Goal: Information Seeking & Learning: Check status

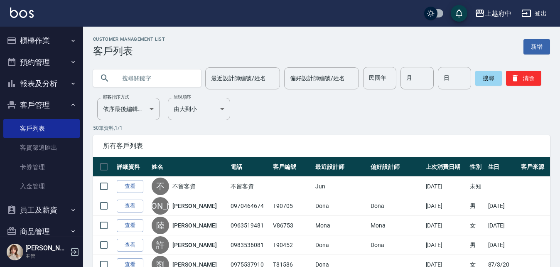
click at [170, 73] on input "text" at bounding box center [155, 78] width 78 height 22
type input "0932664624"
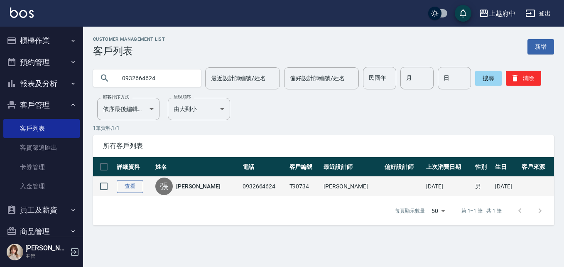
click at [128, 183] on link "查看" at bounding box center [130, 186] width 27 height 13
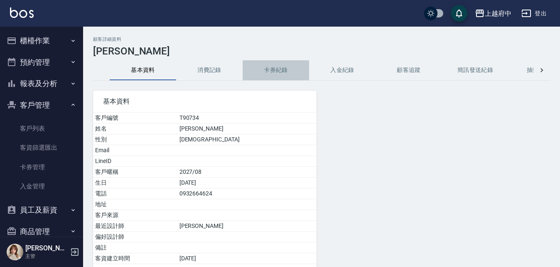
click at [275, 66] on button "卡券紀錄" at bounding box center [276, 70] width 66 height 20
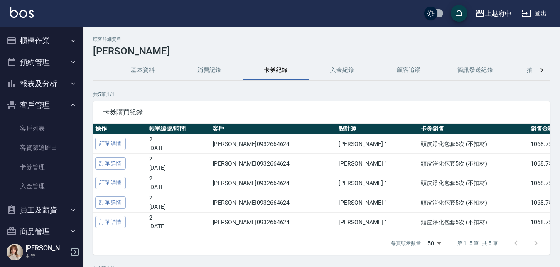
click at [340, 74] on button "入金紀錄" at bounding box center [342, 70] width 66 height 20
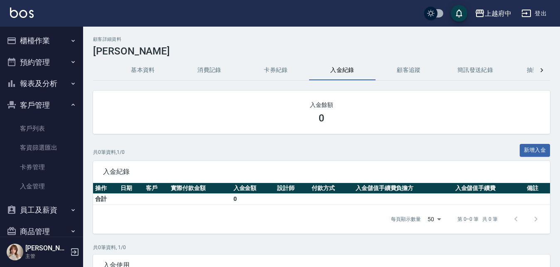
click at [278, 70] on button "卡券紀錄" at bounding box center [276, 70] width 66 height 20
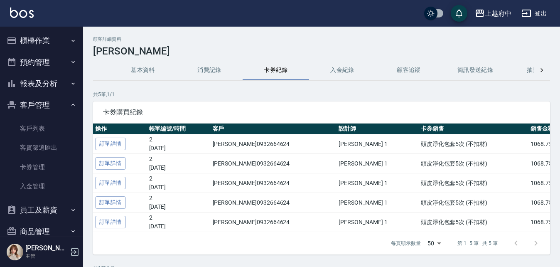
click at [143, 65] on button "基本資料" at bounding box center [143, 70] width 66 height 20
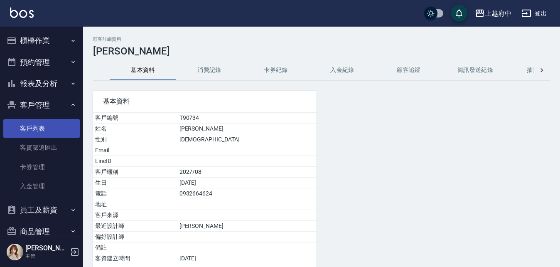
click at [41, 123] on link "客戶列表" at bounding box center [41, 128] width 76 height 19
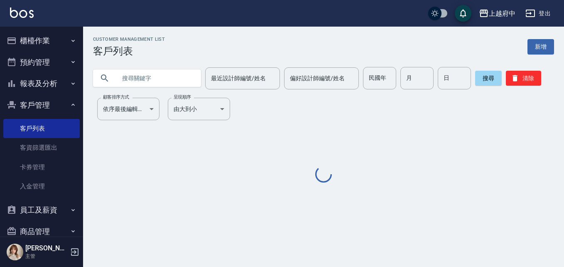
click at [141, 76] on input "text" at bounding box center [155, 78] width 78 height 22
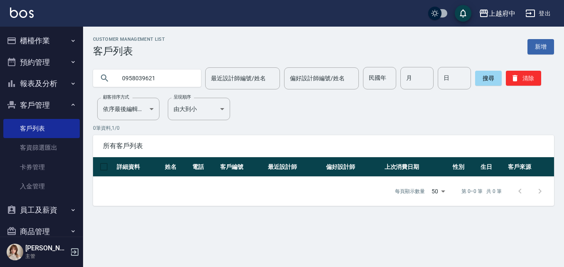
drag, startPoint x: 181, startPoint y: 77, endPoint x: 115, endPoint y: 79, distance: 66.1
click at [116, 80] on div "0958039621" at bounding box center [147, 77] width 108 height 17
type input "0910508124"
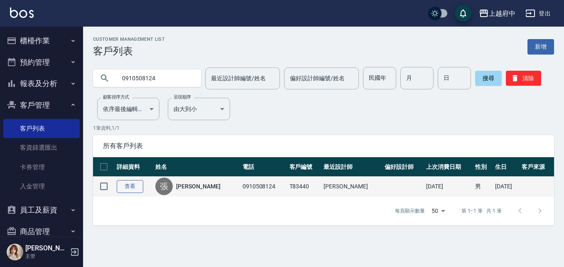
click at [135, 189] on link "查看" at bounding box center [130, 186] width 27 height 13
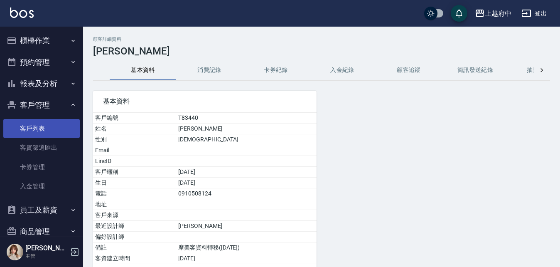
click at [38, 130] on link "客戶列表" at bounding box center [41, 128] width 76 height 19
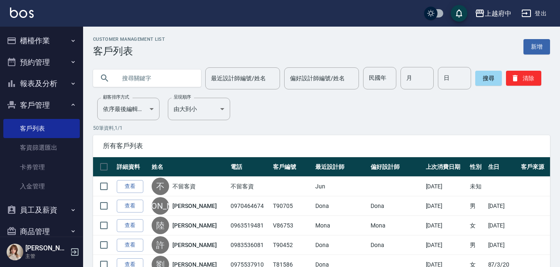
click at [173, 74] on input "text" at bounding box center [155, 78] width 78 height 22
type input "[PERSON_NAME]"
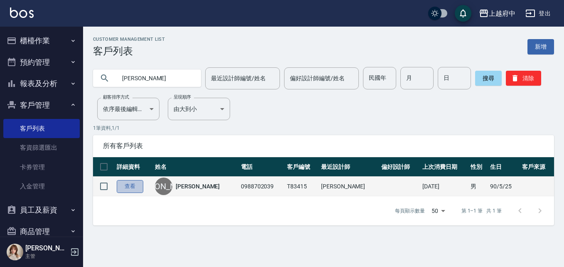
click at [137, 189] on link "查看" at bounding box center [130, 186] width 27 height 13
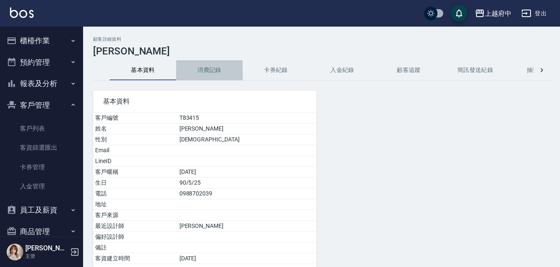
click at [207, 70] on button "消費記錄" at bounding box center [209, 70] width 66 height 20
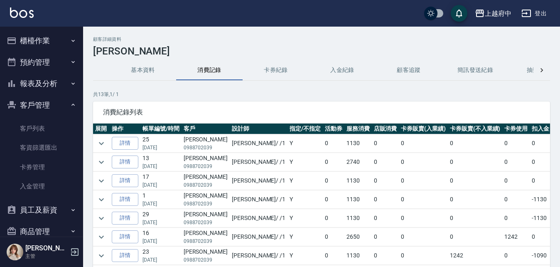
click at [285, 71] on button "卡券紀錄" at bounding box center [276, 70] width 66 height 20
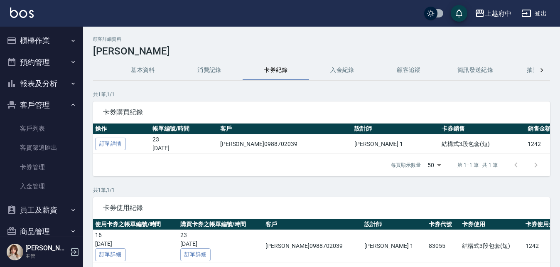
click at [342, 70] on button "入金紀錄" at bounding box center [342, 70] width 66 height 20
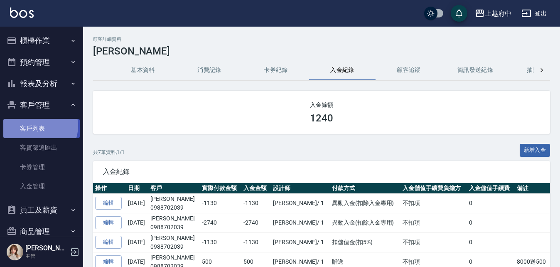
click at [37, 126] on link "客戶列表" at bounding box center [41, 128] width 76 height 19
